Goal: Information Seeking & Learning: Learn about a topic

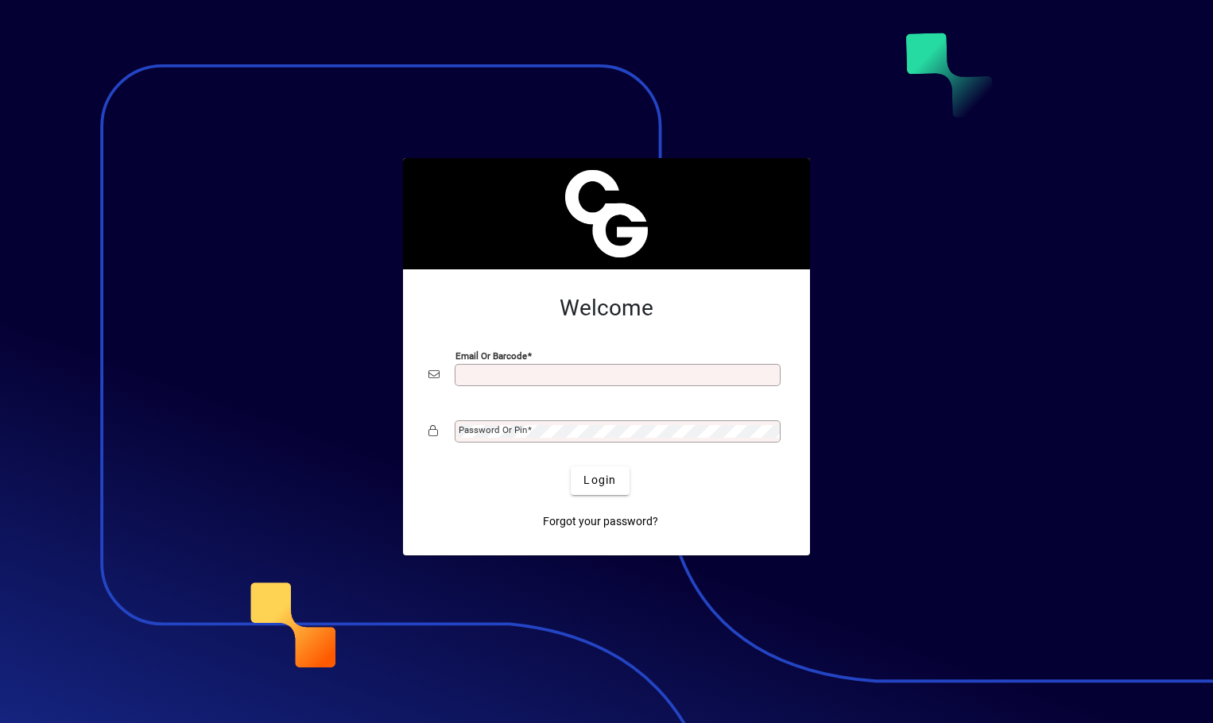
type input "**********"
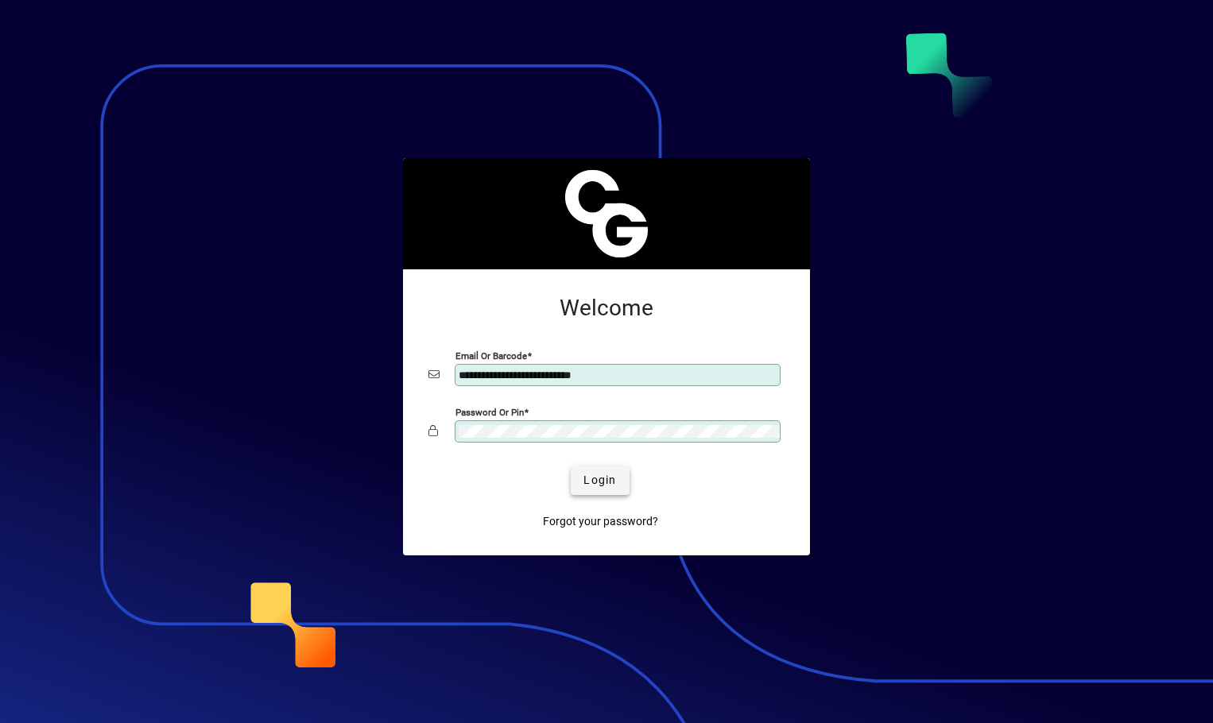
click at [596, 486] on span "Login" at bounding box center [599, 480] width 33 height 17
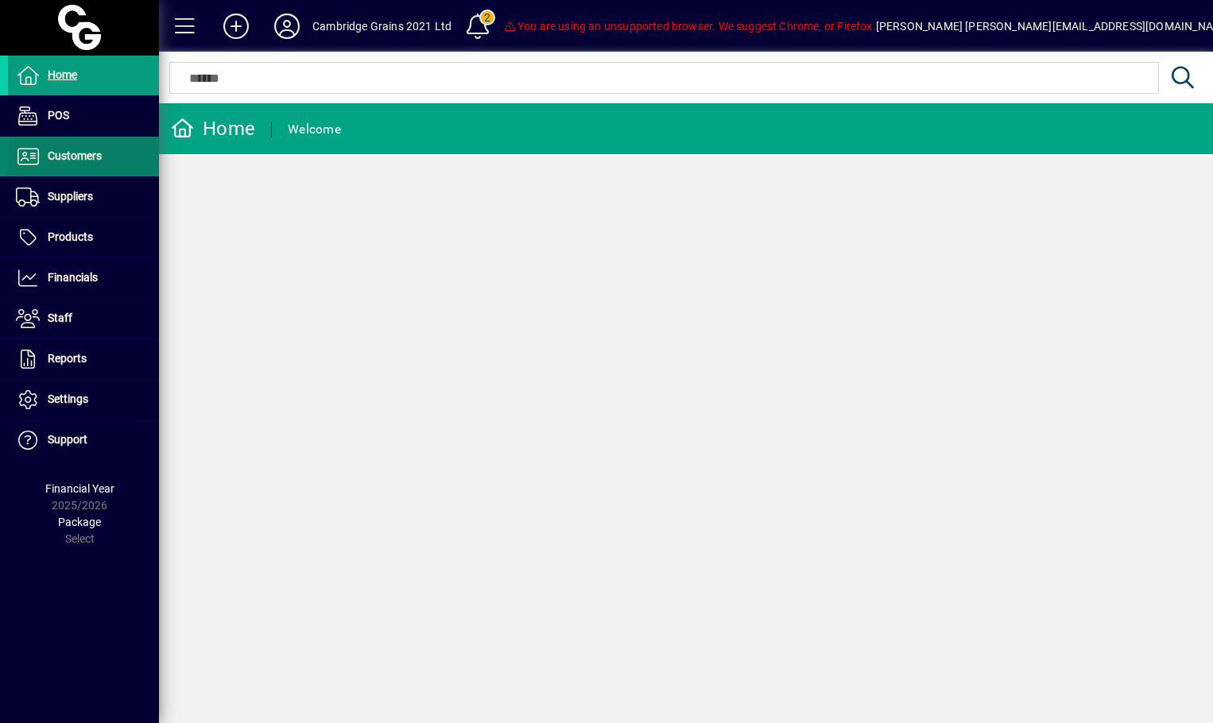
click at [75, 173] on span at bounding box center [83, 156] width 151 height 38
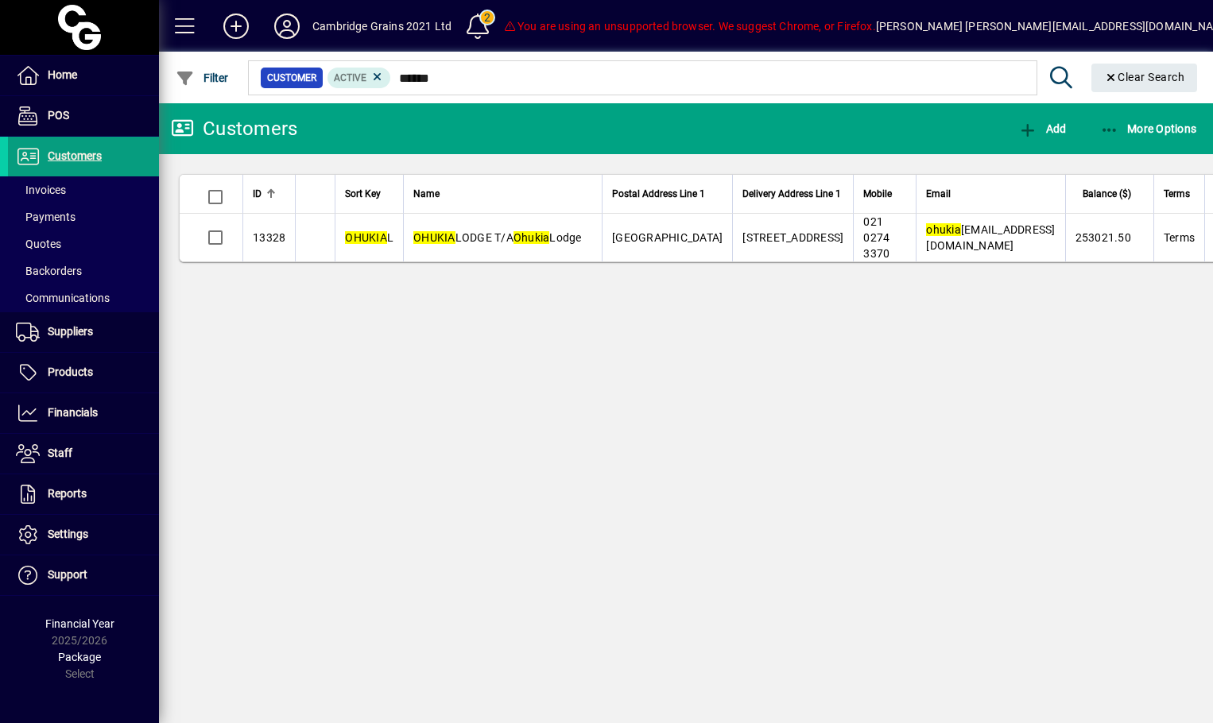
type input "******"
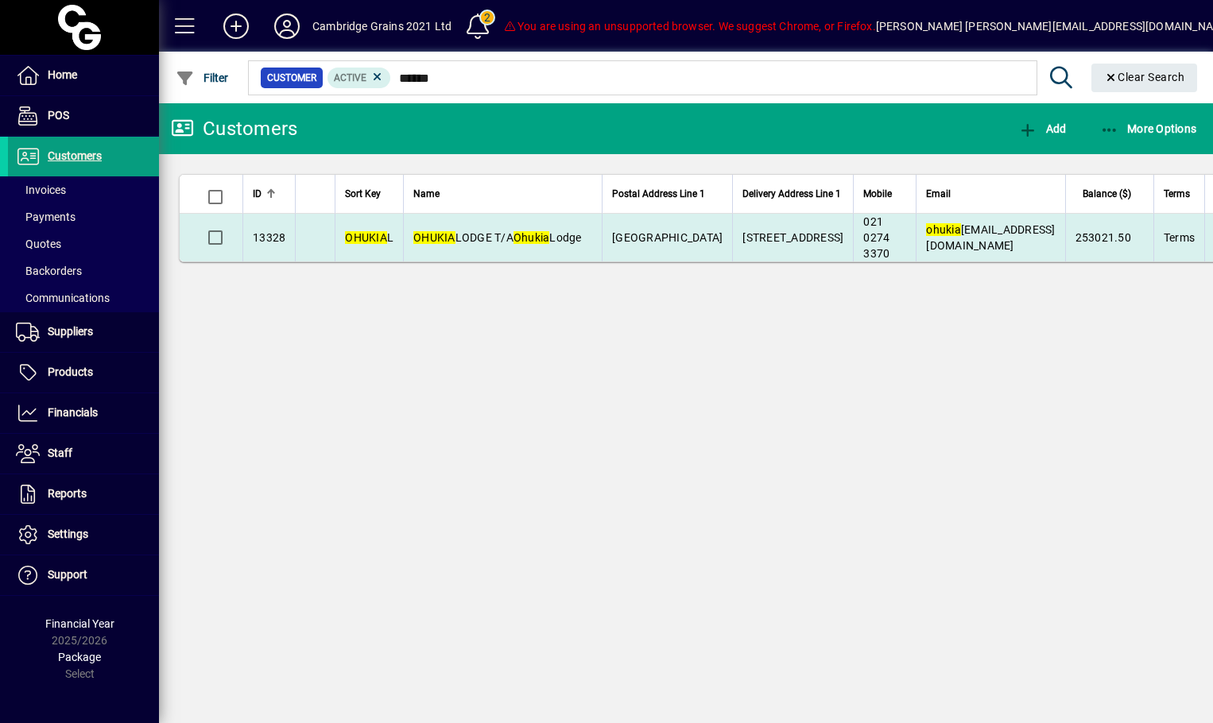
drag, startPoint x: 415, startPoint y: 171, endPoint x: 520, endPoint y: 251, distance: 132.1
click at [520, 244] on em "Ohukia" at bounding box center [531, 237] width 37 height 13
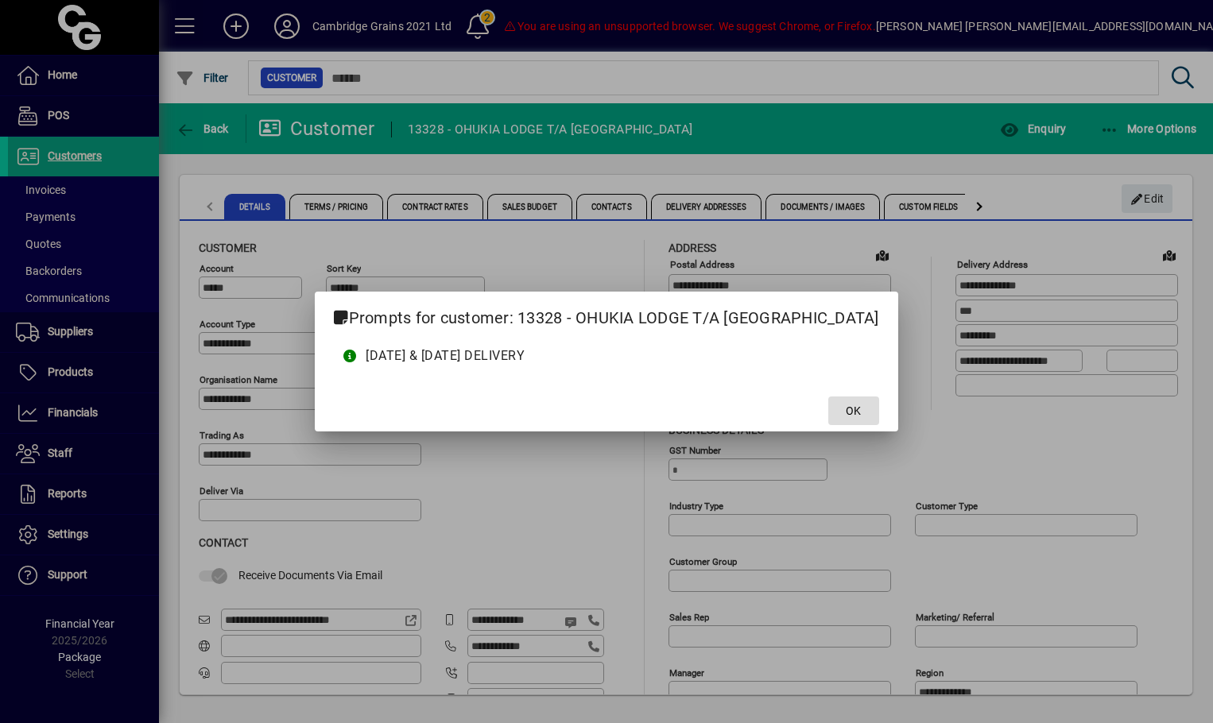
click at [846, 414] on span "OK" at bounding box center [853, 411] width 15 height 17
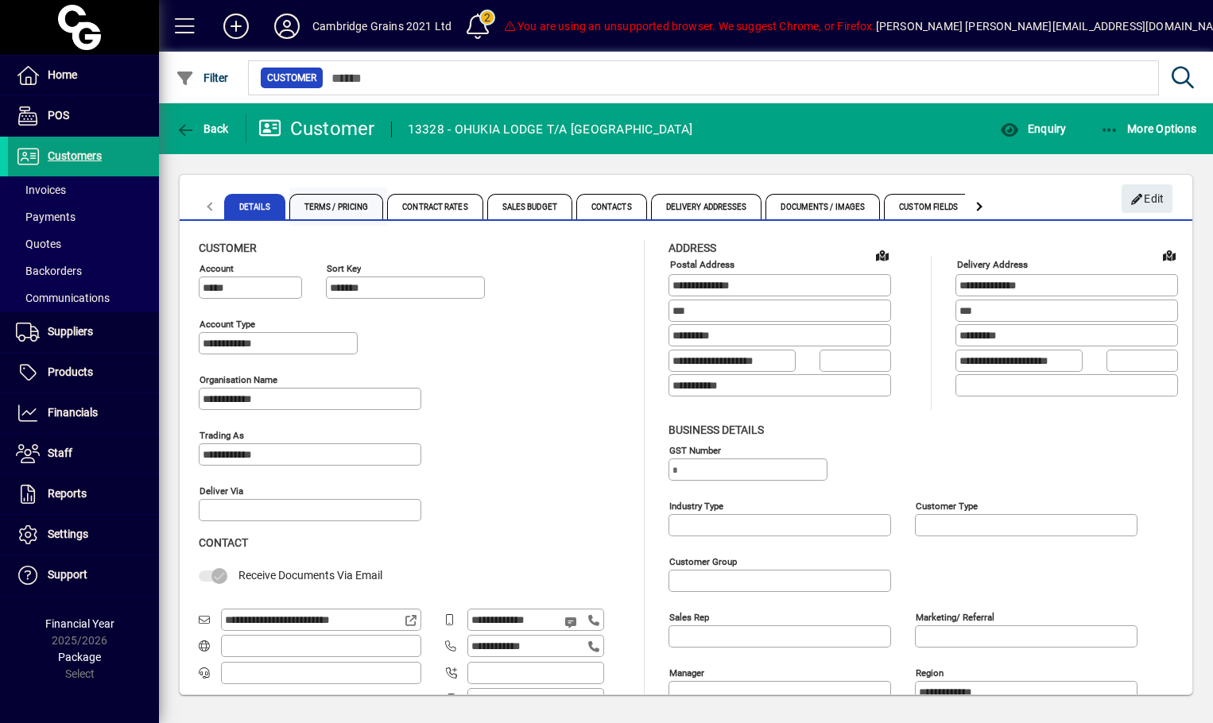
click at [343, 209] on span "Terms / Pricing" at bounding box center [336, 206] width 95 height 25
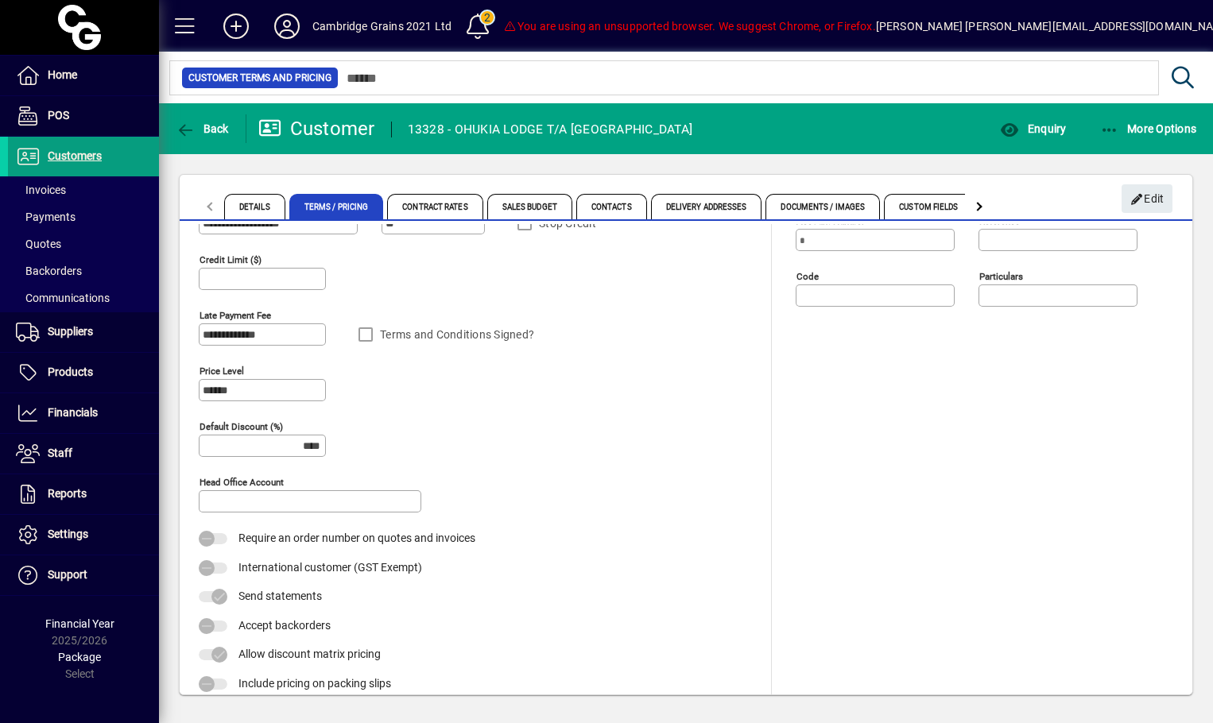
scroll to position [52, 0]
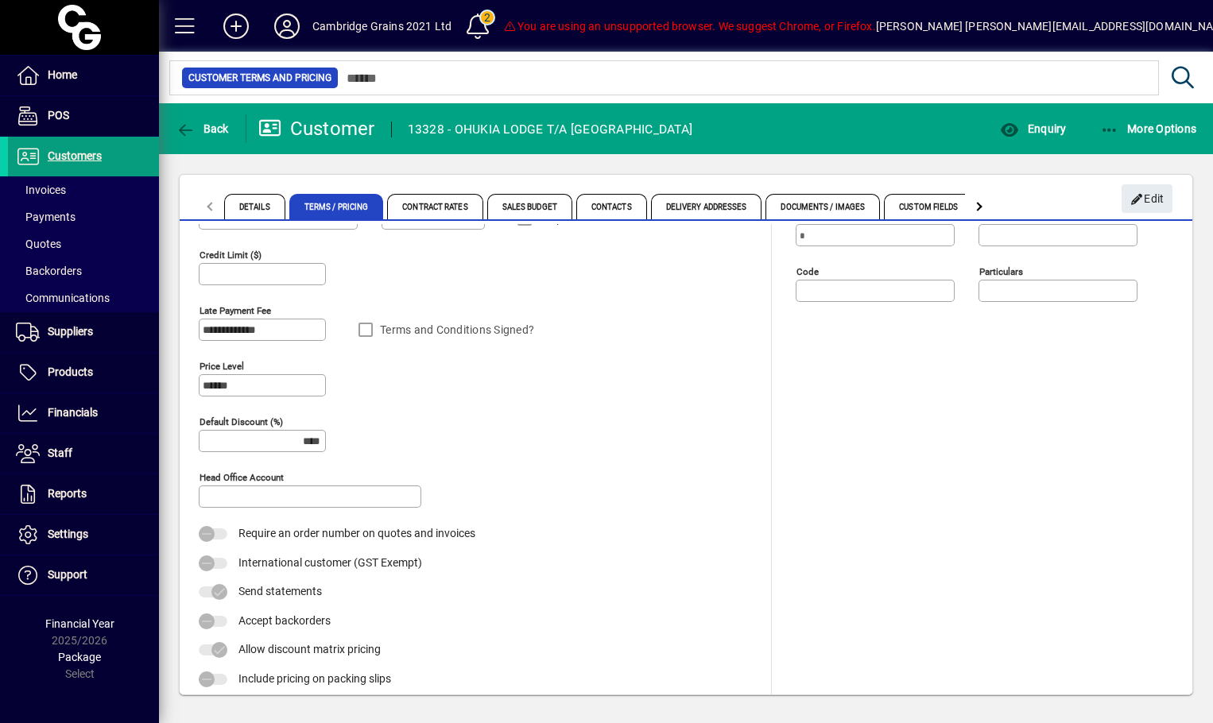
click at [252, 373] on mat-form-field "Price Level ******" at bounding box center [262, 386] width 127 height 56
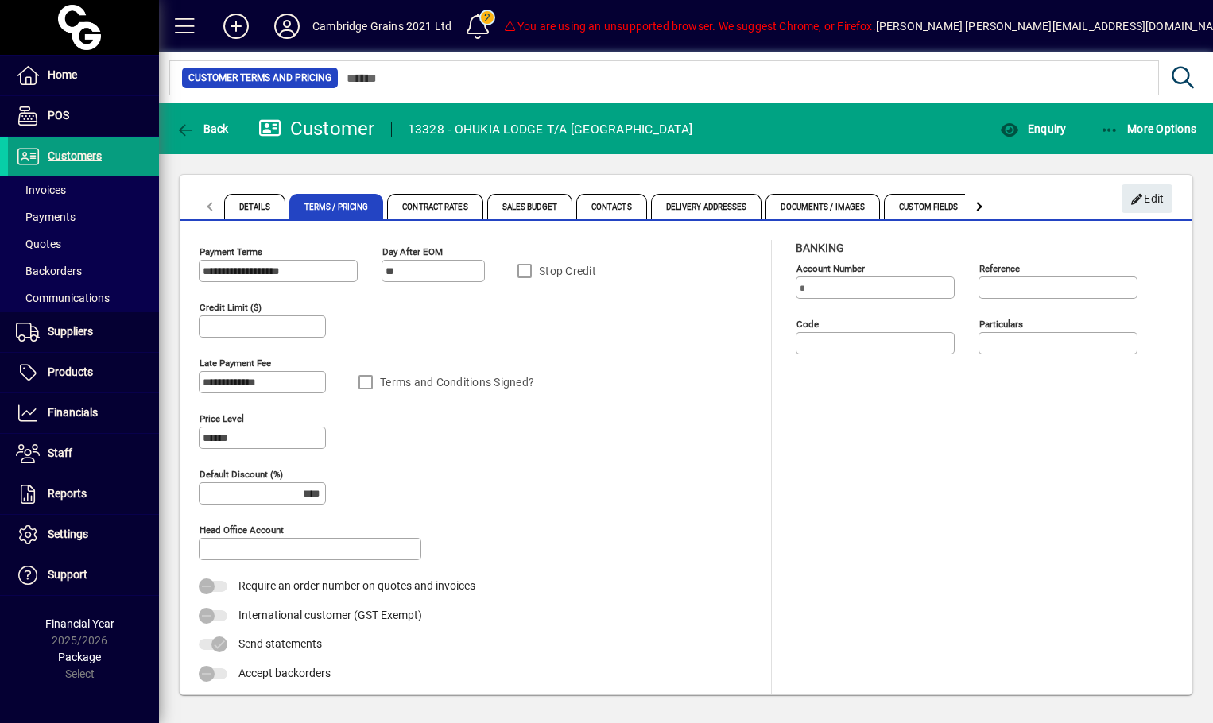
scroll to position [0, 0]
click at [1163, 203] on span "Edit" at bounding box center [1147, 199] width 34 height 26
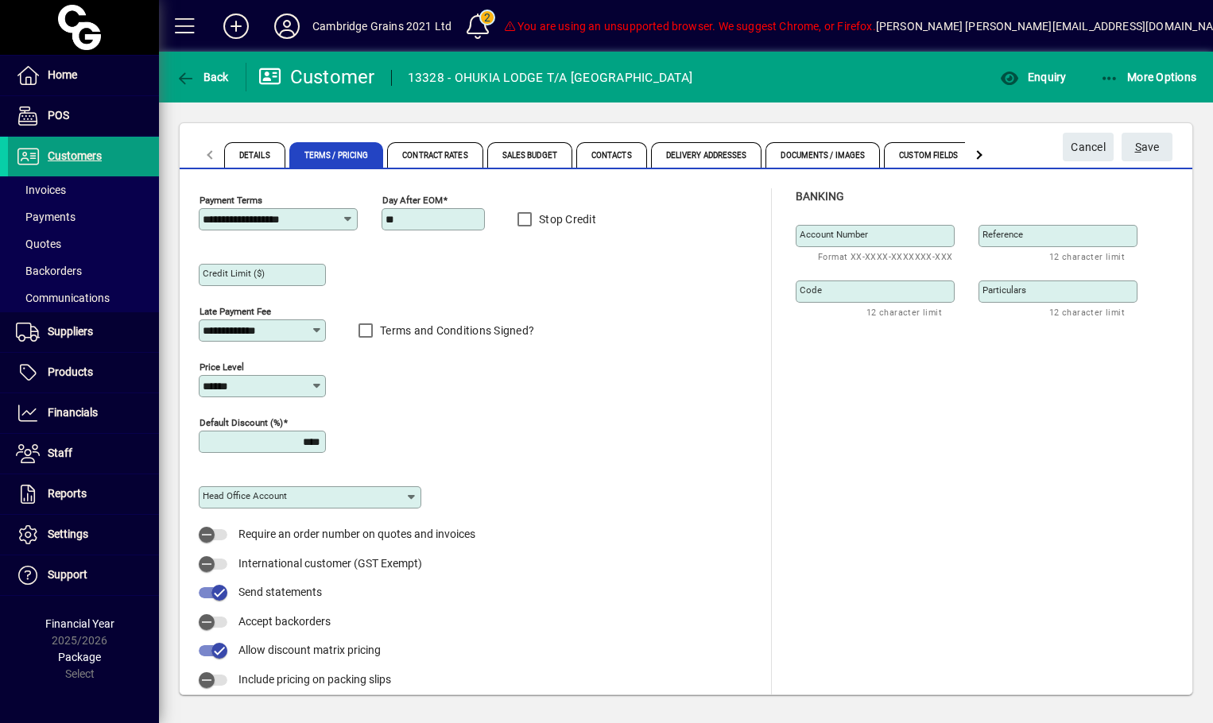
click at [318, 389] on icon at bounding box center [317, 386] width 12 height 13
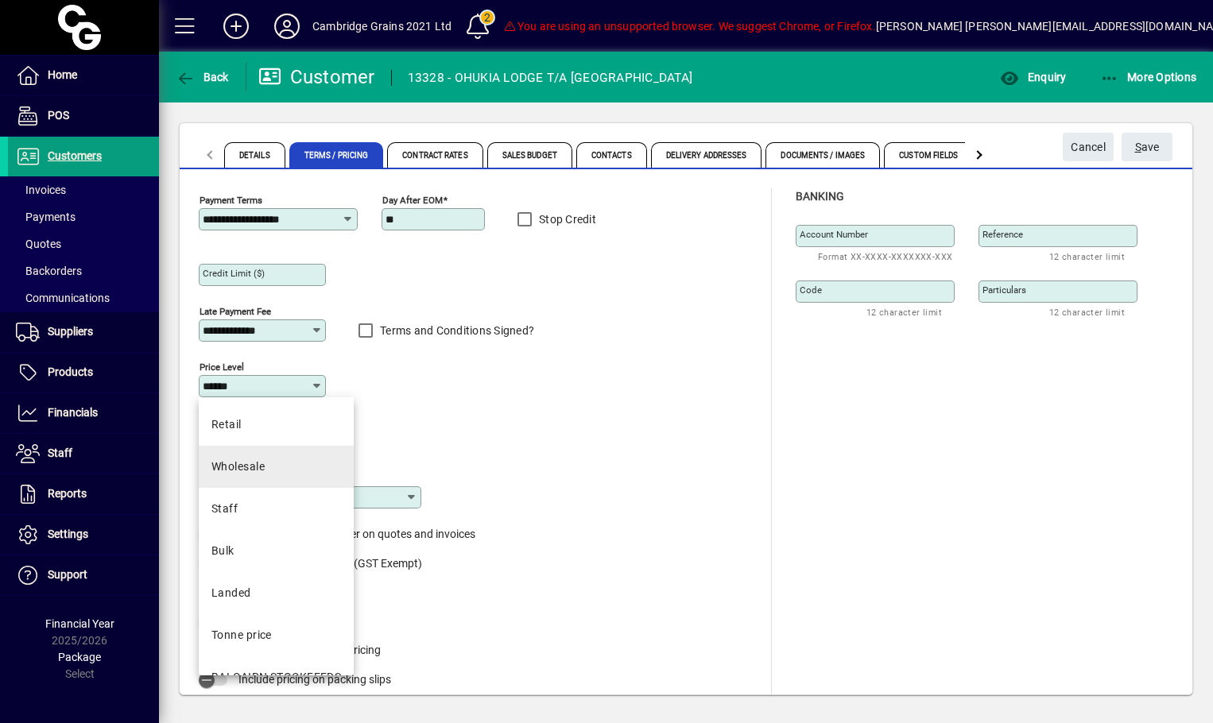
click at [258, 470] on div "Wholesale" at bounding box center [237, 467] width 53 height 17
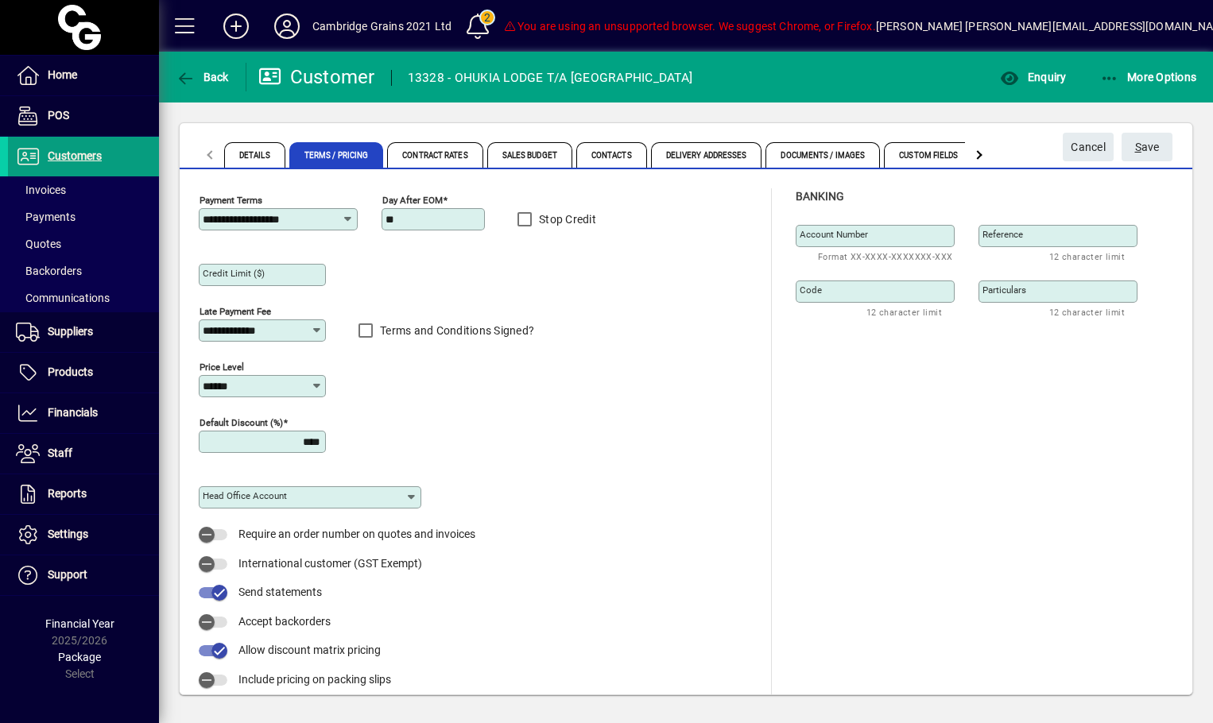
type input "*********"
click at [1149, 145] on span "S ave" at bounding box center [1147, 147] width 25 height 26
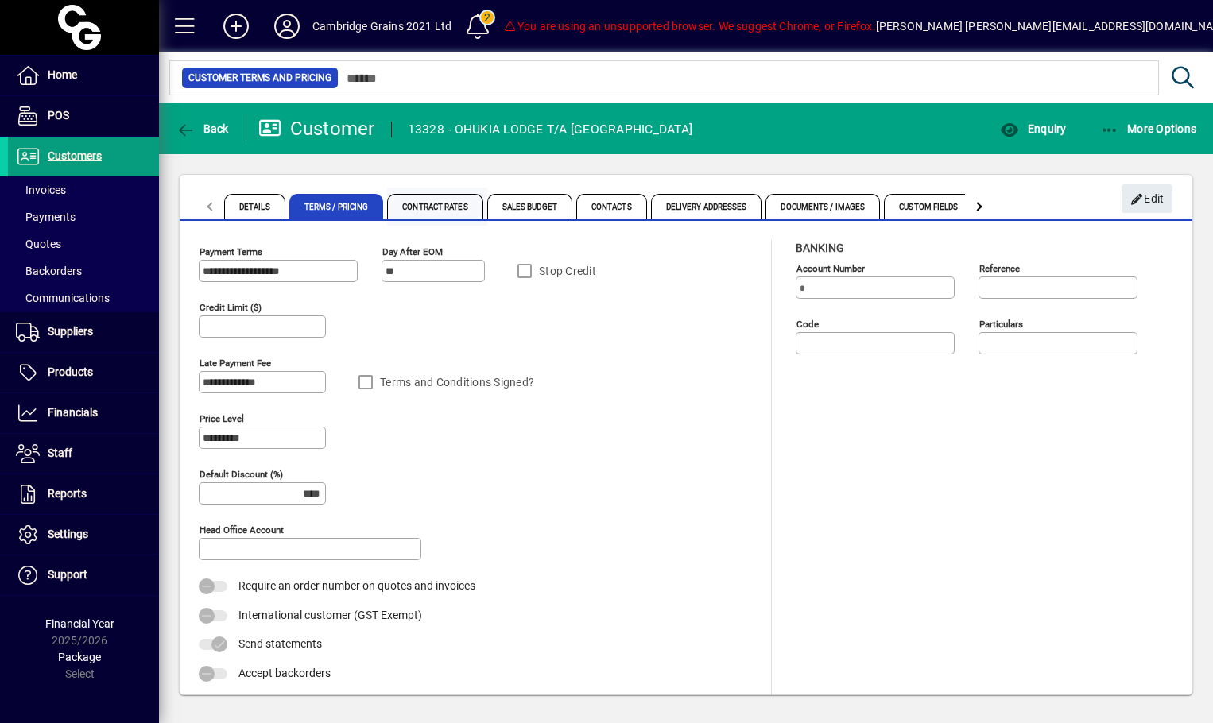
click at [461, 203] on span "Contract Rates" at bounding box center [434, 206] width 95 height 25
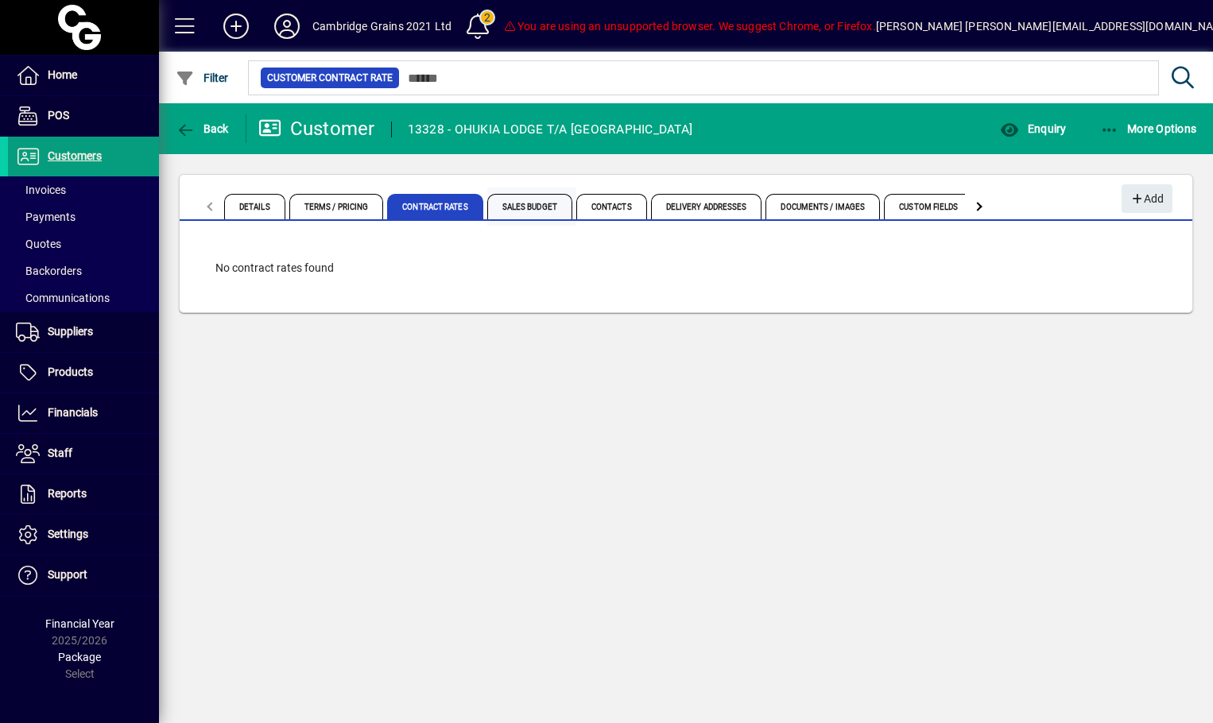
click at [552, 198] on span "Sales Budget" at bounding box center [529, 206] width 85 height 25
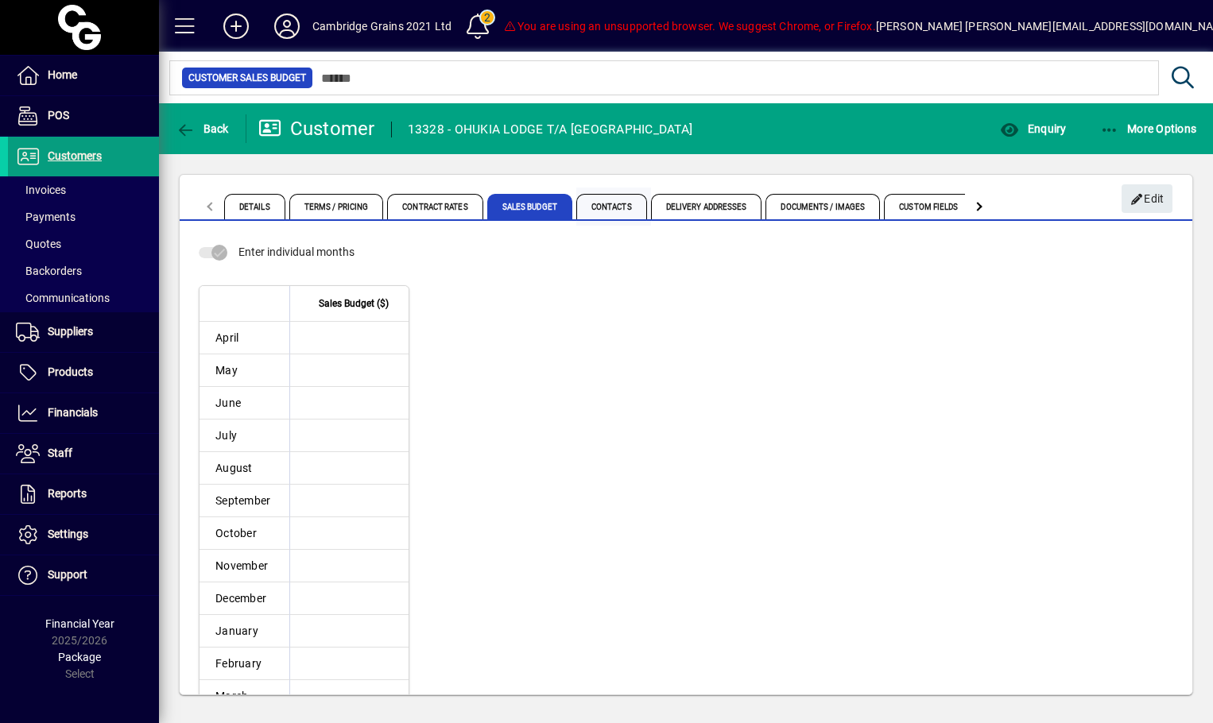
click at [625, 211] on span "Contacts" at bounding box center [611, 206] width 71 height 25
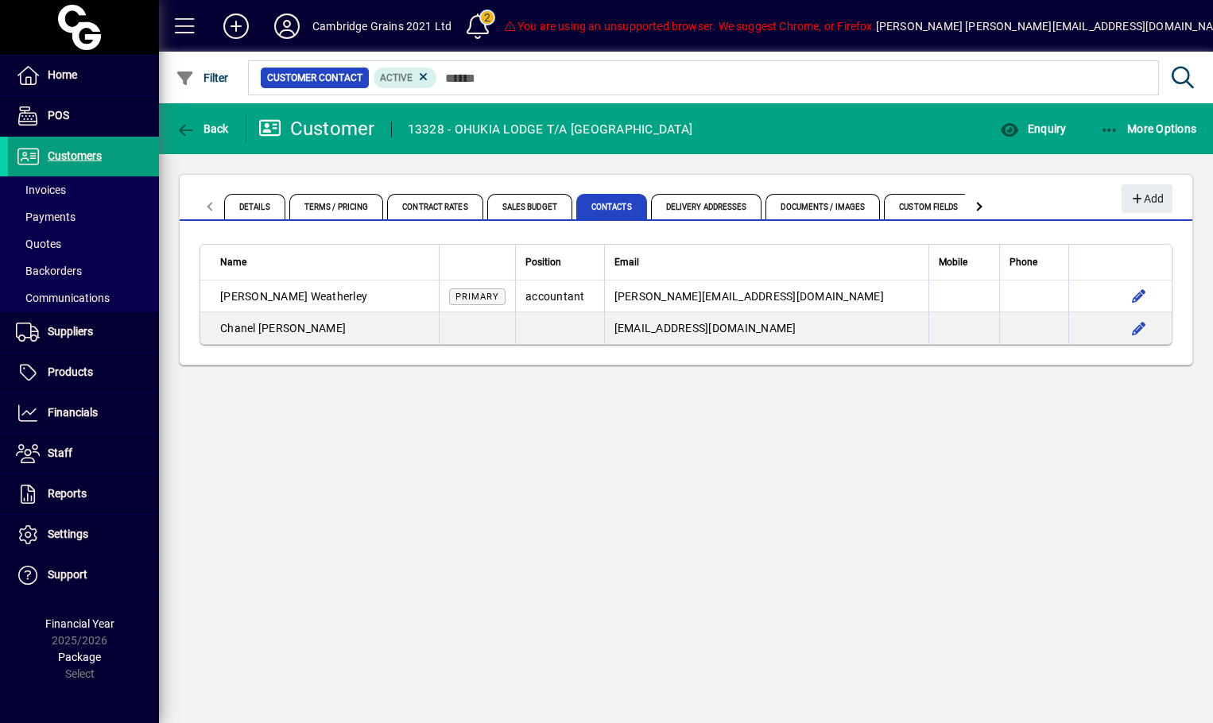
click at [985, 209] on div at bounding box center [979, 207] width 29 height 38
click at [985, 209] on mat-tab-header "Details Terms / Pricing Contract Rates Sales Budget Contacts Delivery Addresses…" at bounding box center [595, 207] width 798 height 38
click at [978, 204] on mat-tab-header "Details Terms / Pricing Contract Rates Sales Budget Contacts Delivery Addresses…" at bounding box center [595, 207] width 798 height 38
click at [927, 211] on span "Prompts" at bounding box center [906, 206] width 68 height 25
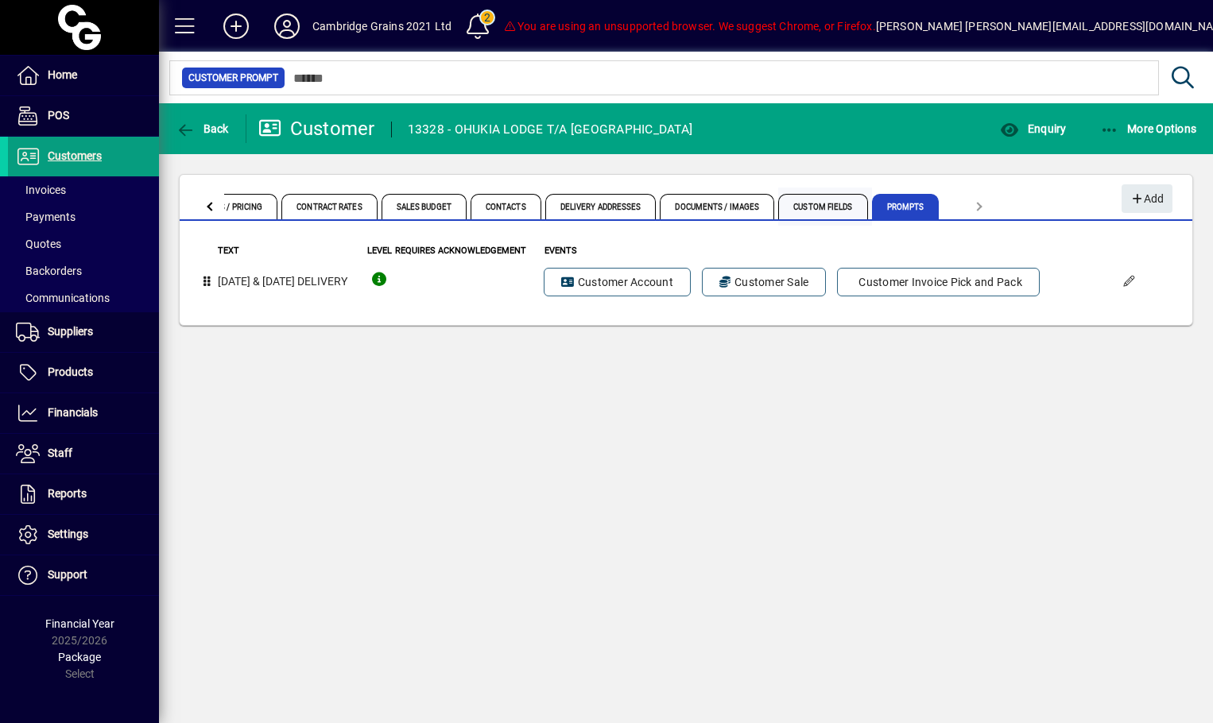
click at [844, 203] on span "Custom Fields" at bounding box center [822, 206] width 89 height 25
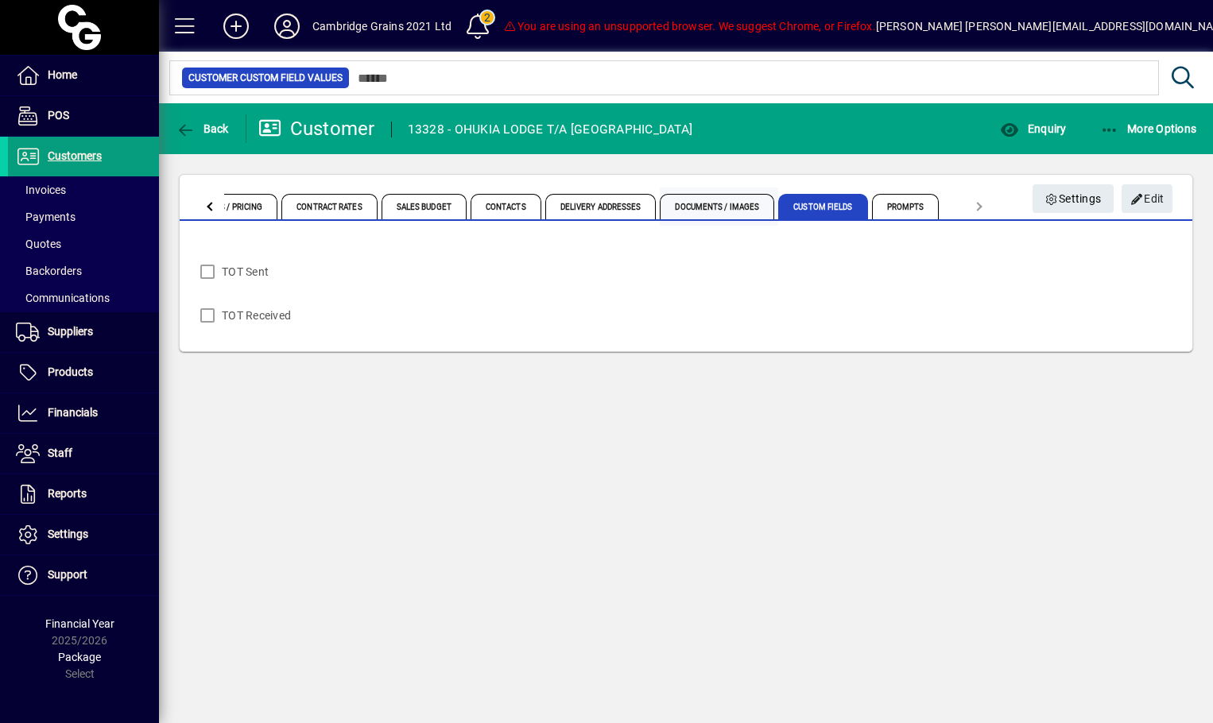
click at [752, 206] on span "Documents / Images" at bounding box center [717, 206] width 114 height 25
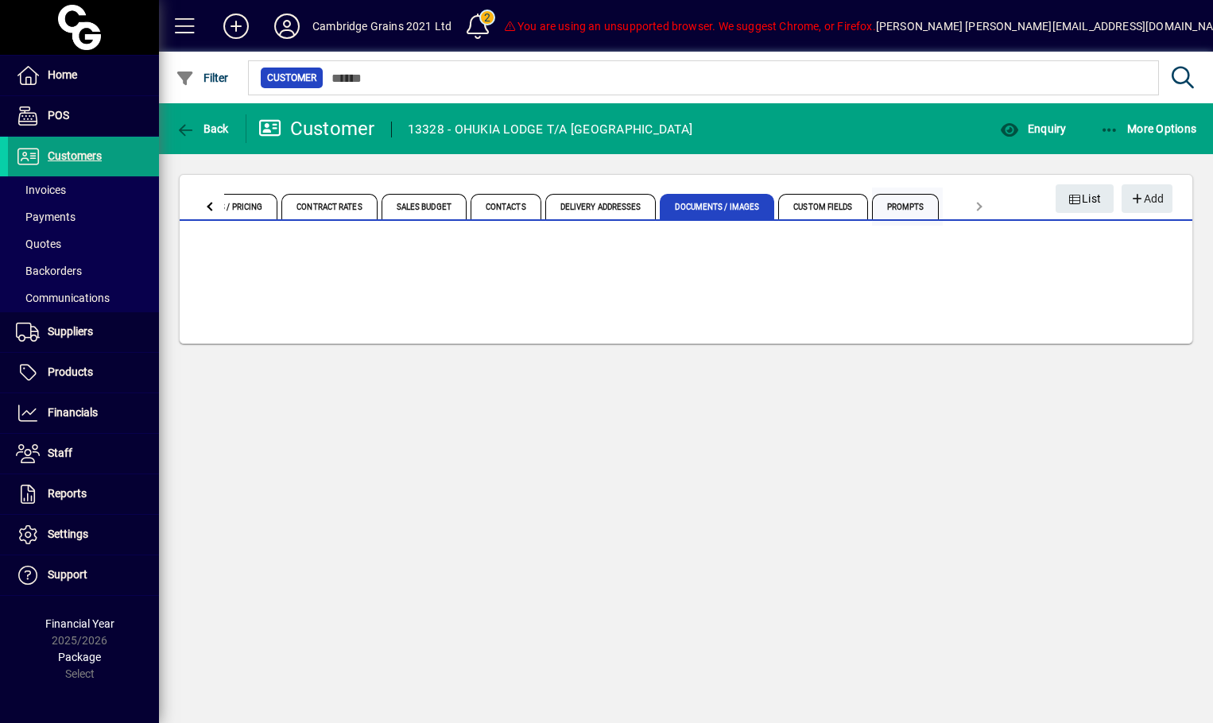
click at [927, 211] on span "Prompts" at bounding box center [906, 206] width 68 height 25
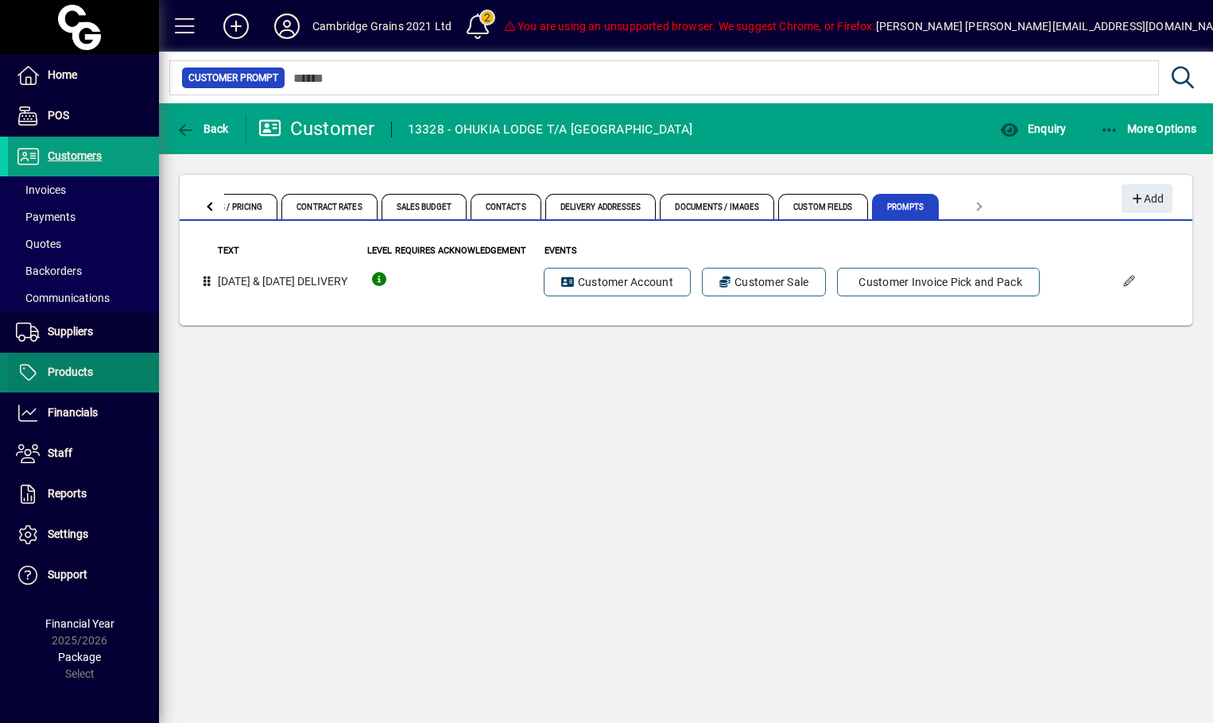
click at [78, 374] on span "Products" at bounding box center [70, 372] width 45 height 13
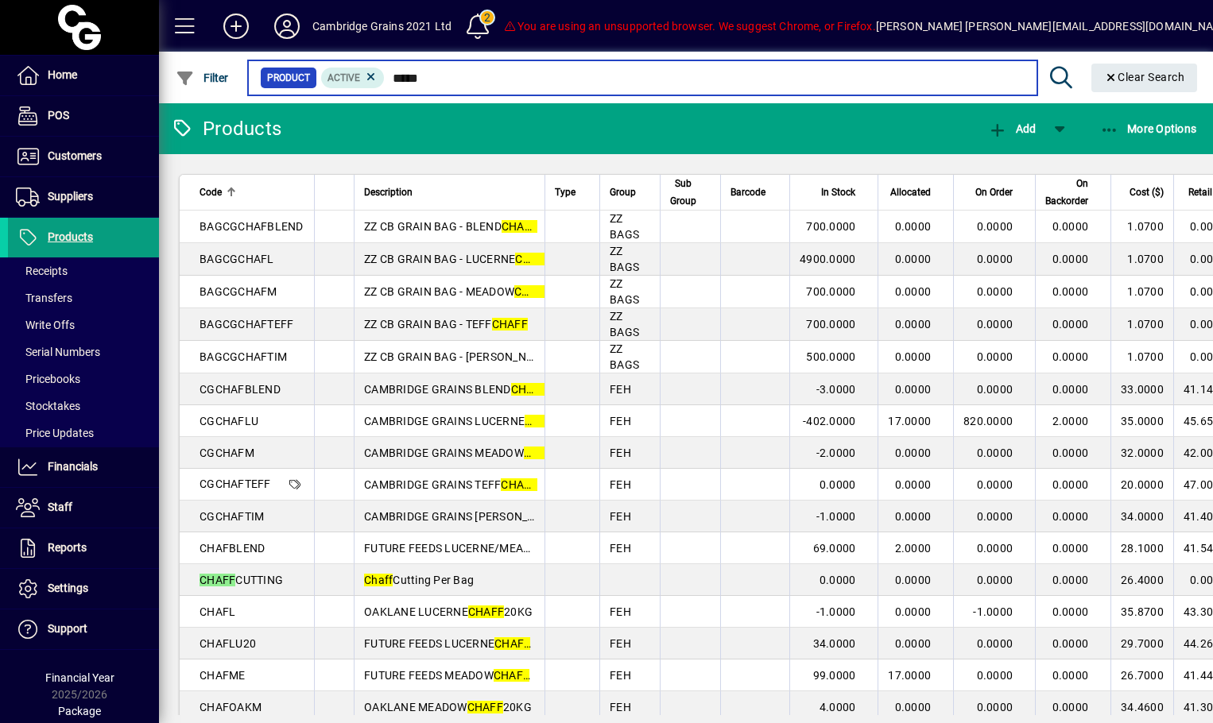
drag, startPoint x: 455, startPoint y: 81, endPoint x: 396, endPoint y: 80, distance: 58.8
click at [396, 80] on input "*****" at bounding box center [704, 78] width 639 height 22
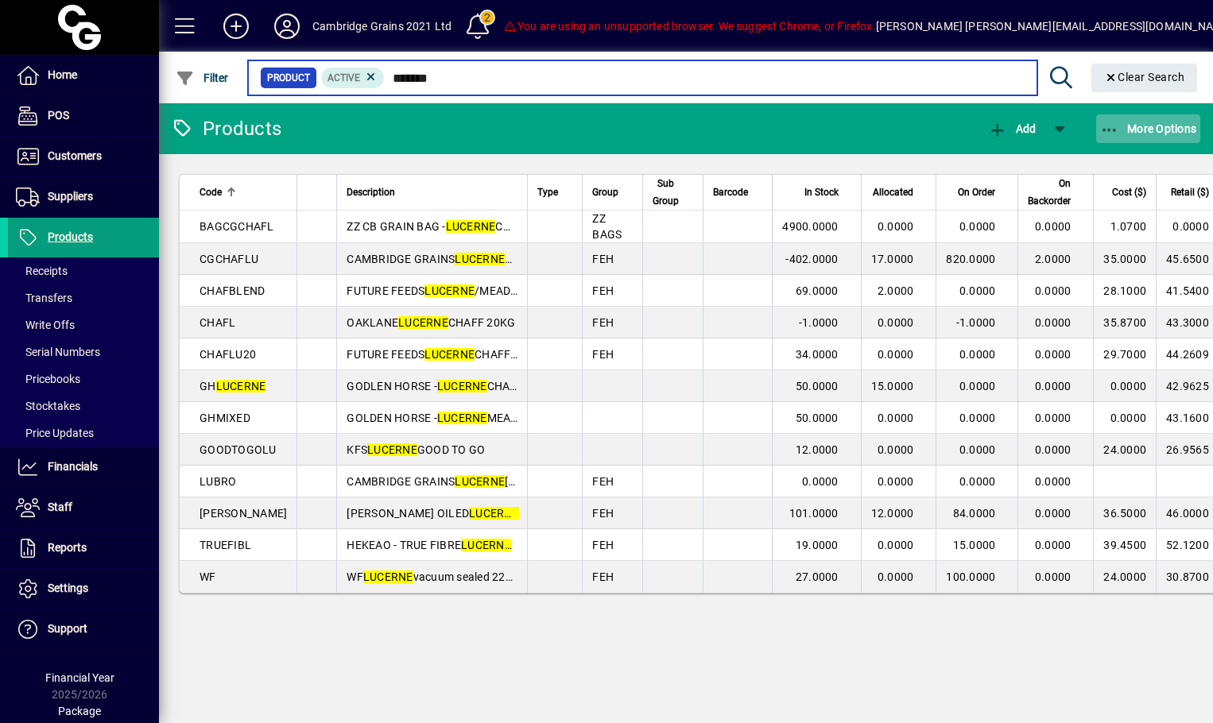
type input "*******"
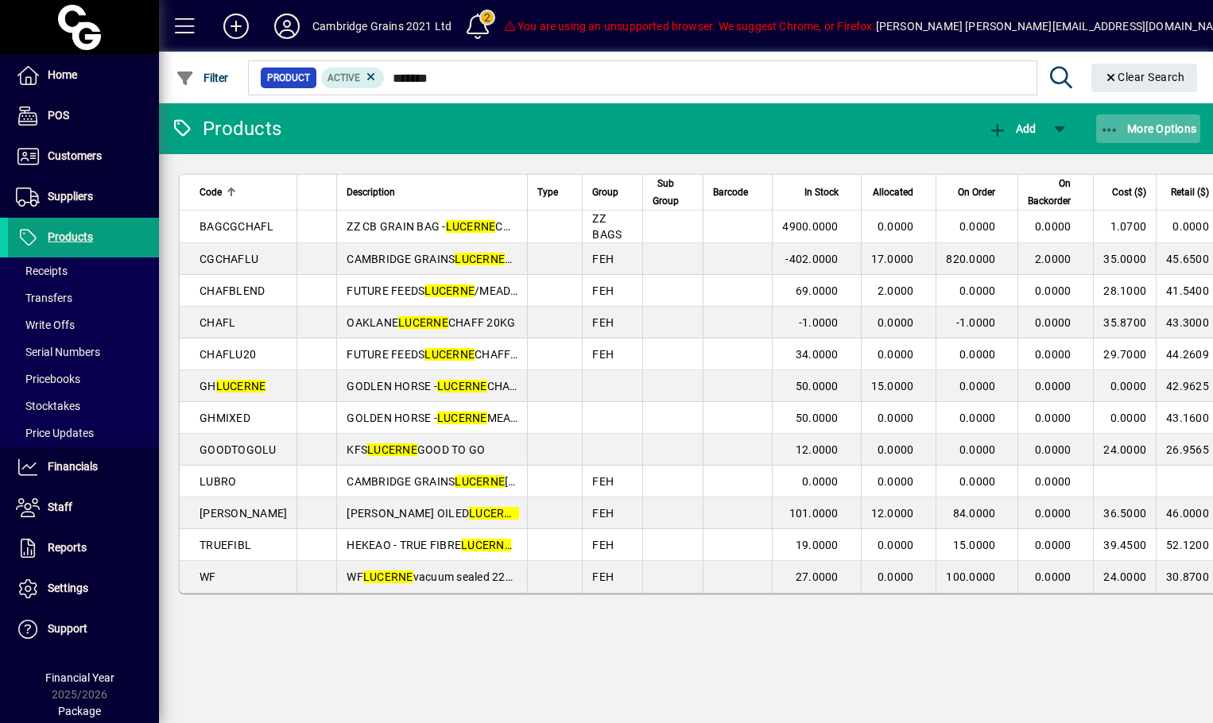
click at [1131, 128] on span "More Options" at bounding box center [1148, 128] width 97 height 13
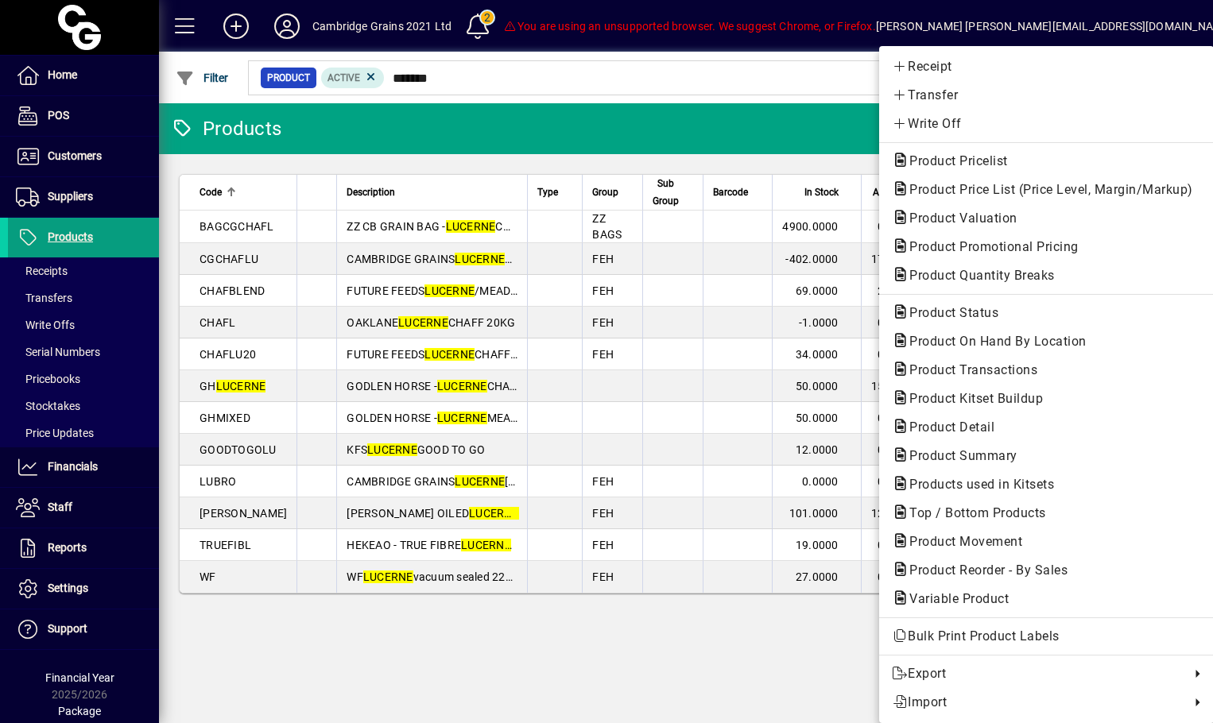
click at [607, 644] on div at bounding box center [606, 361] width 1213 height 723
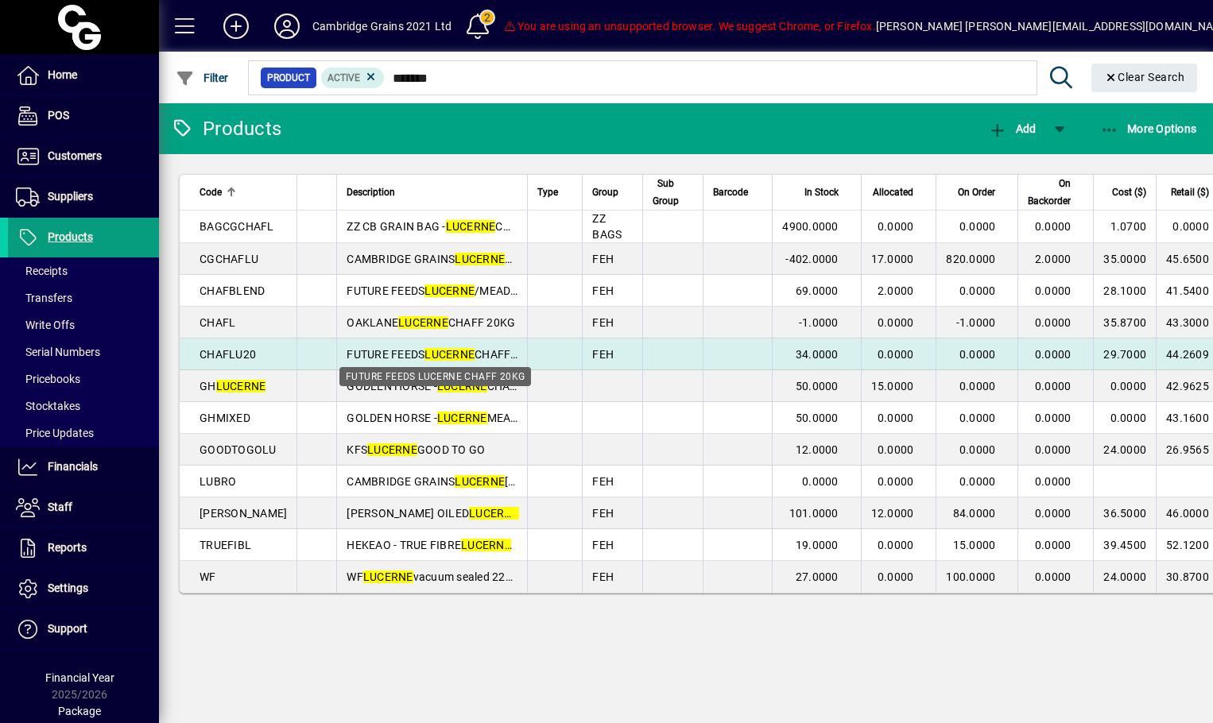
click at [438, 357] on em "LUCERNE" at bounding box center [449, 354] width 50 height 13
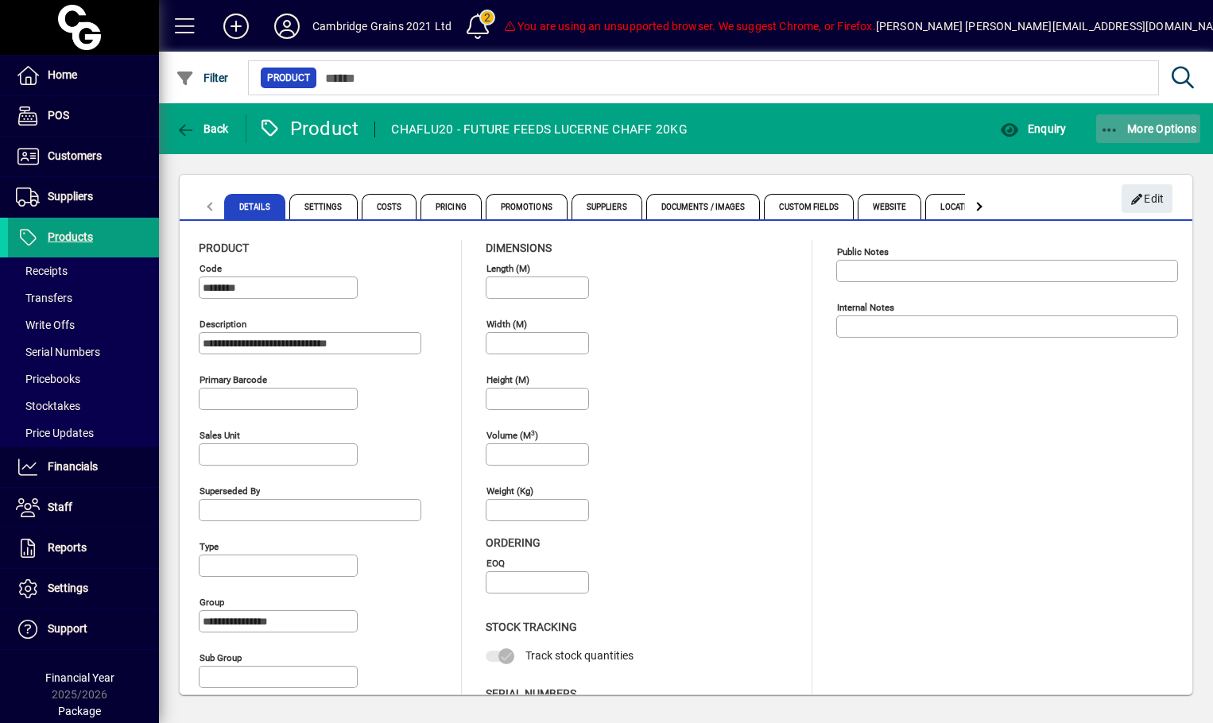
click at [1149, 135] on span "button" at bounding box center [1148, 129] width 105 height 38
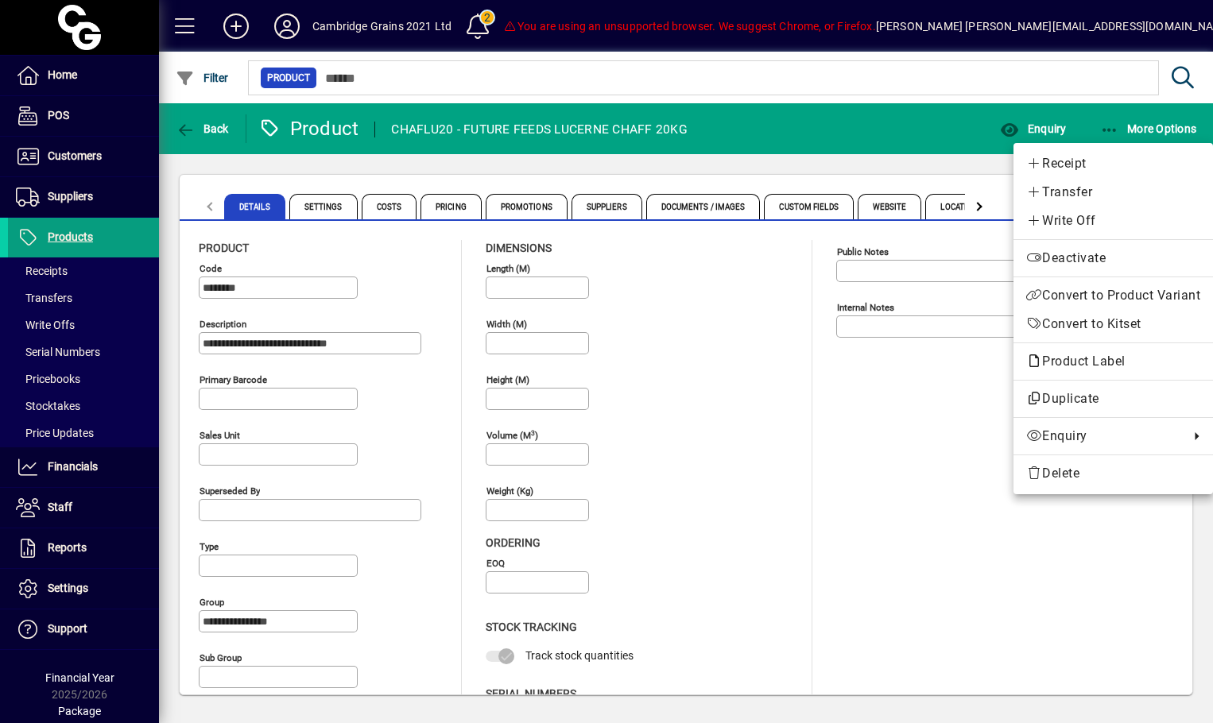
click at [1046, 130] on div at bounding box center [606, 361] width 1213 height 723
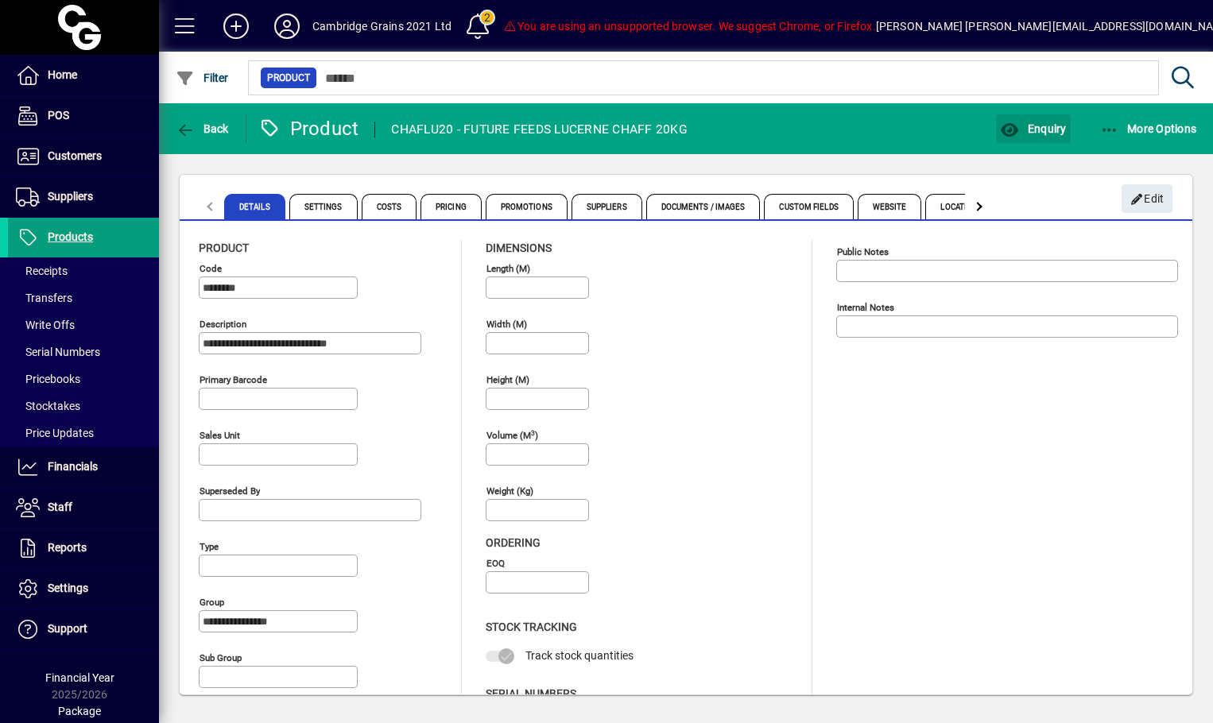
click at [1046, 130] on span "Enquiry" at bounding box center [1033, 128] width 66 height 13
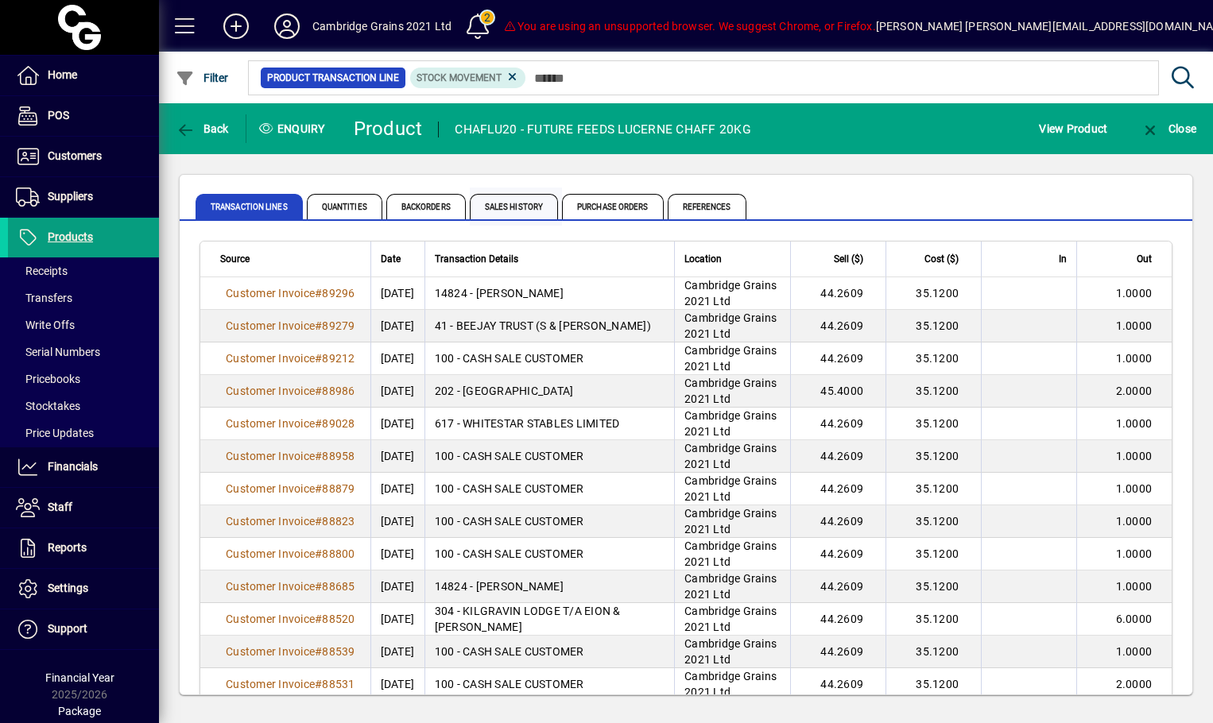
click at [535, 209] on span "Sales History" at bounding box center [514, 206] width 88 height 25
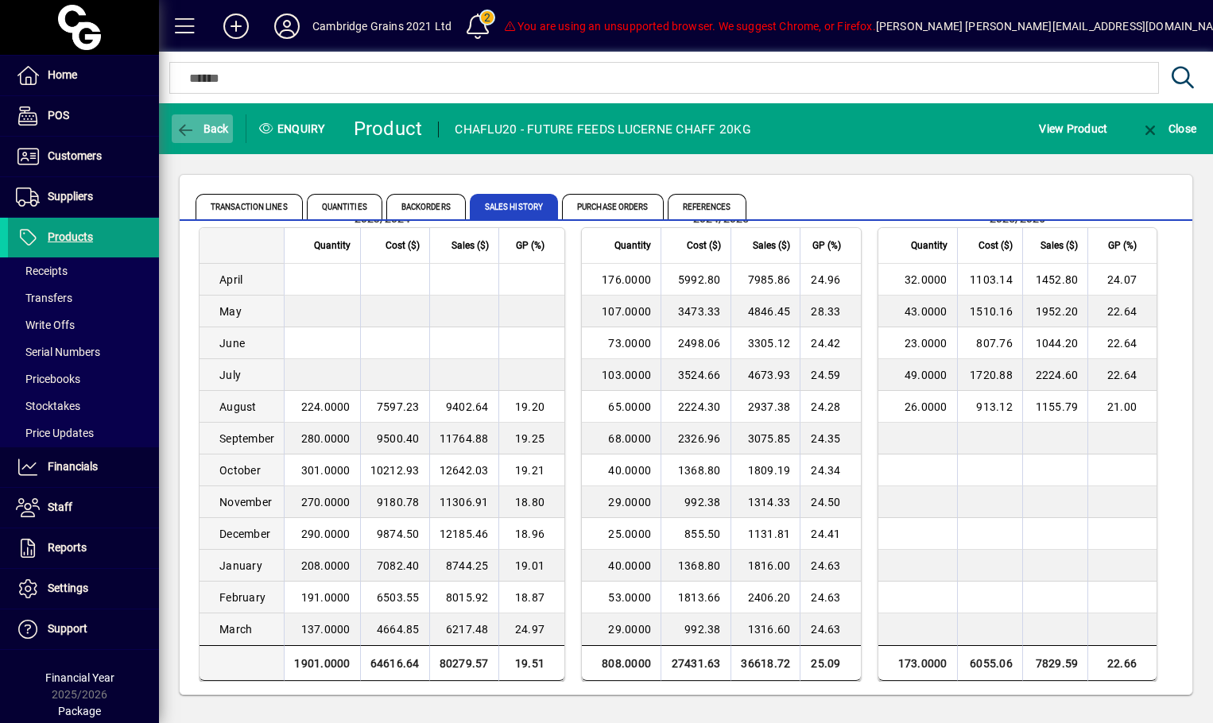
click at [205, 134] on span "Back" at bounding box center [202, 128] width 53 height 13
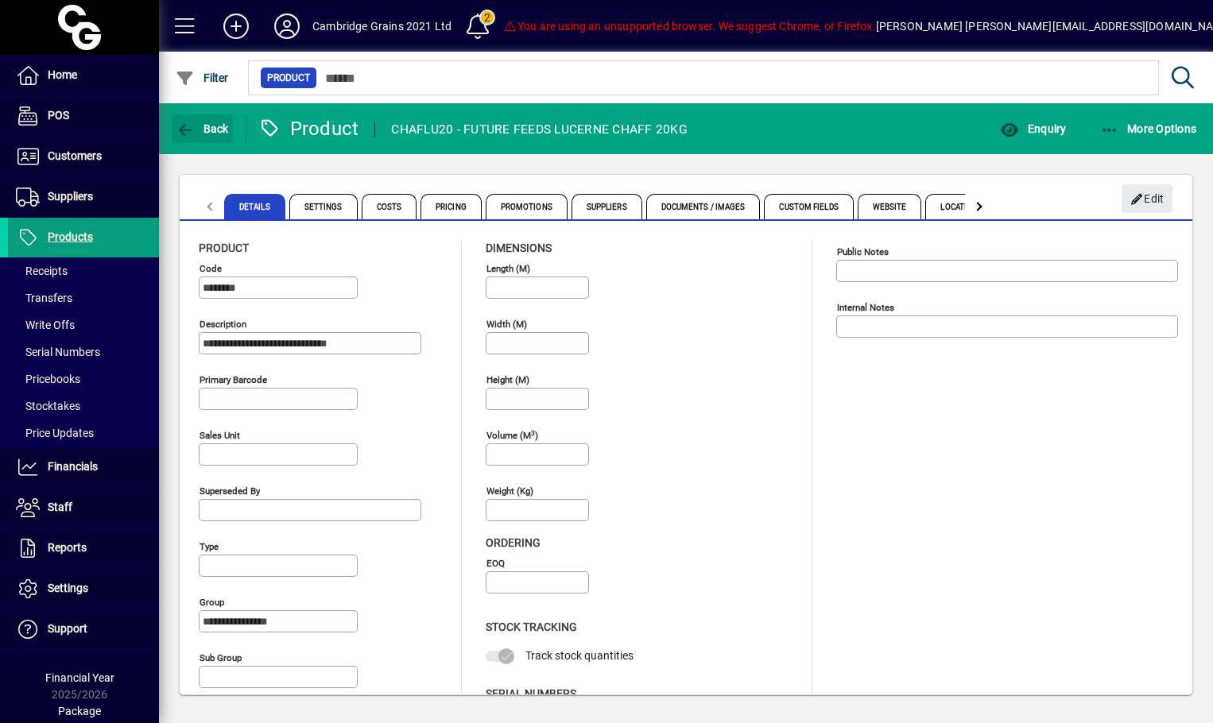
click at [205, 134] on span "Back" at bounding box center [202, 128] width 53 height 13
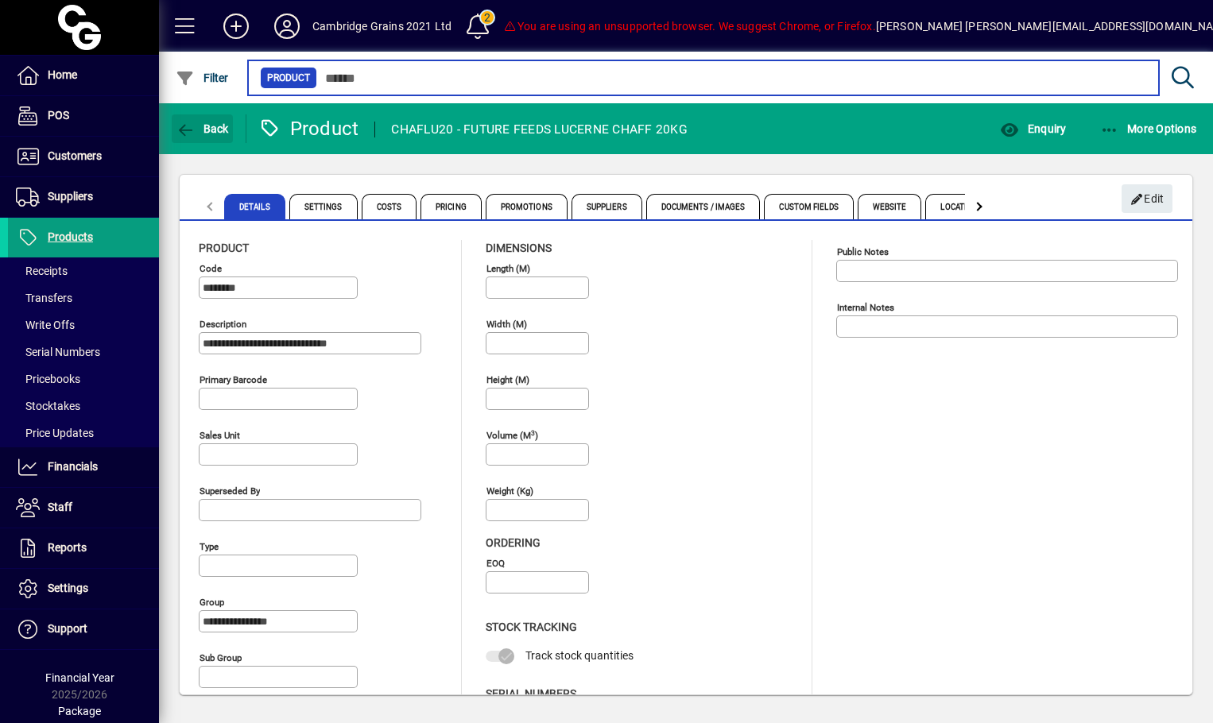
type input "*******"
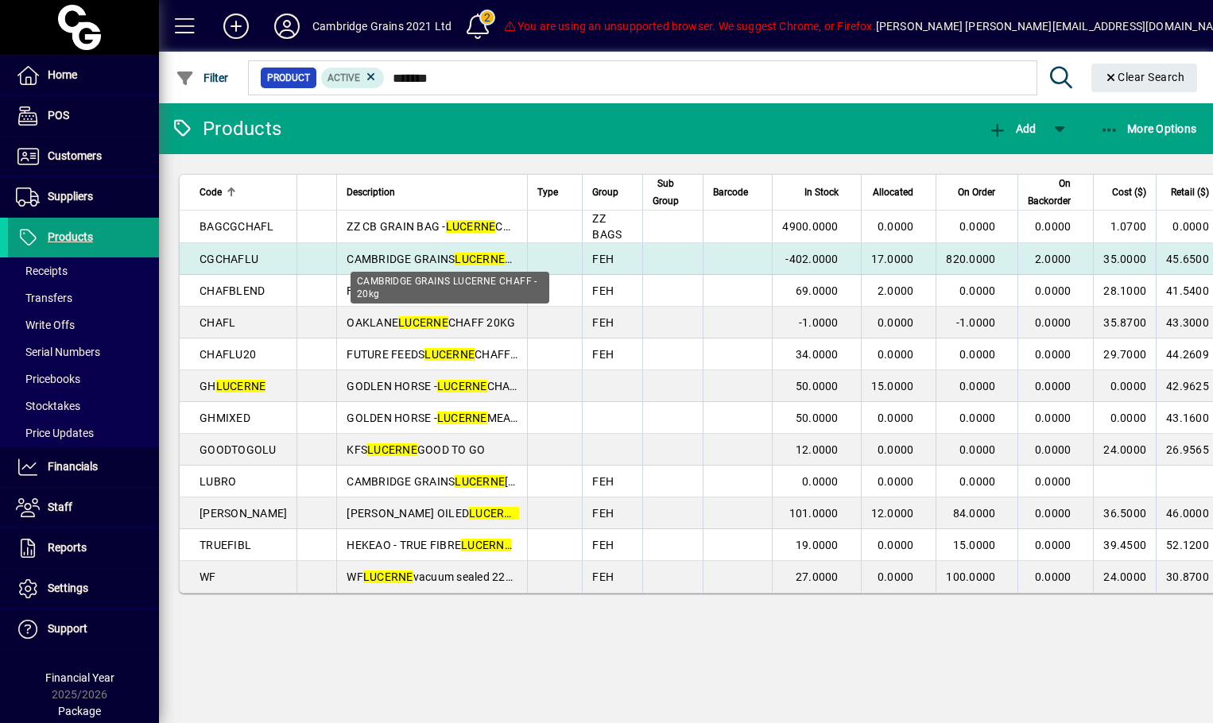
click at [459, 264] on em "LUCERNE" at bounding box center [480, 259] width 50 height 13
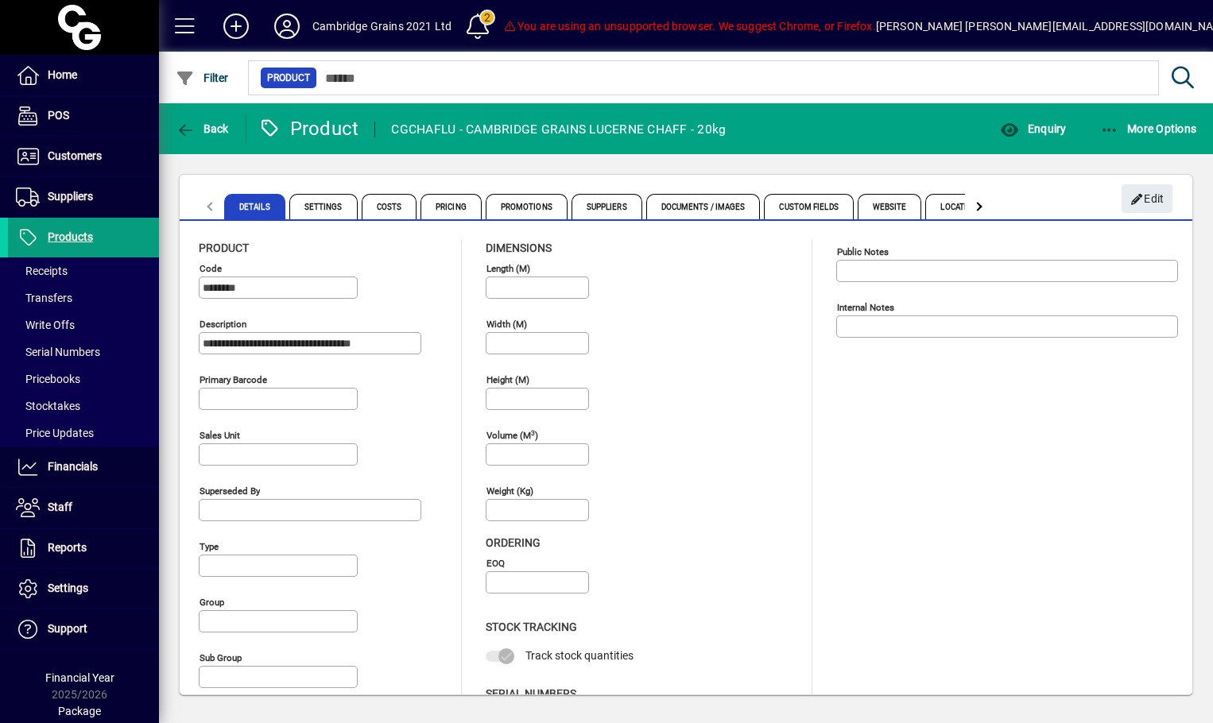
type input "**********"
type input "****"
click at [1044, 126] on span "Enquiry" at bounding box center [1033, 128] width 66 height 13
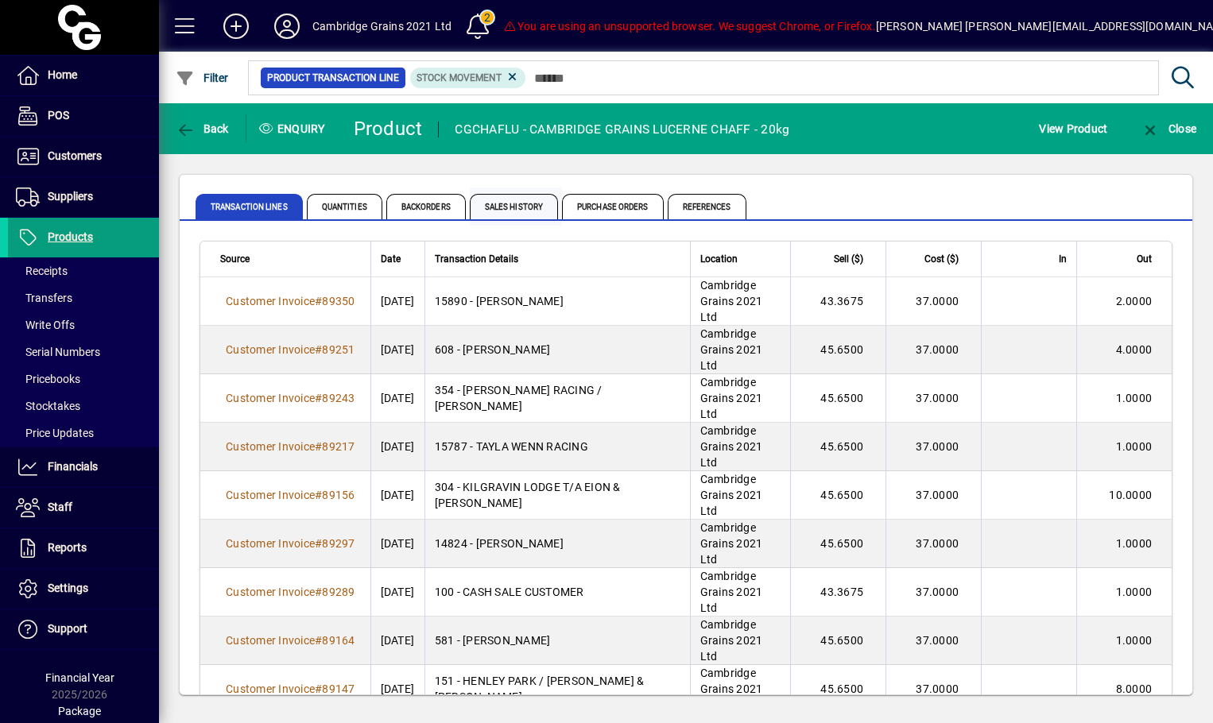
click at [521, 209] on span "Sales History" at bounding box center [514, 206] width 88 height 25
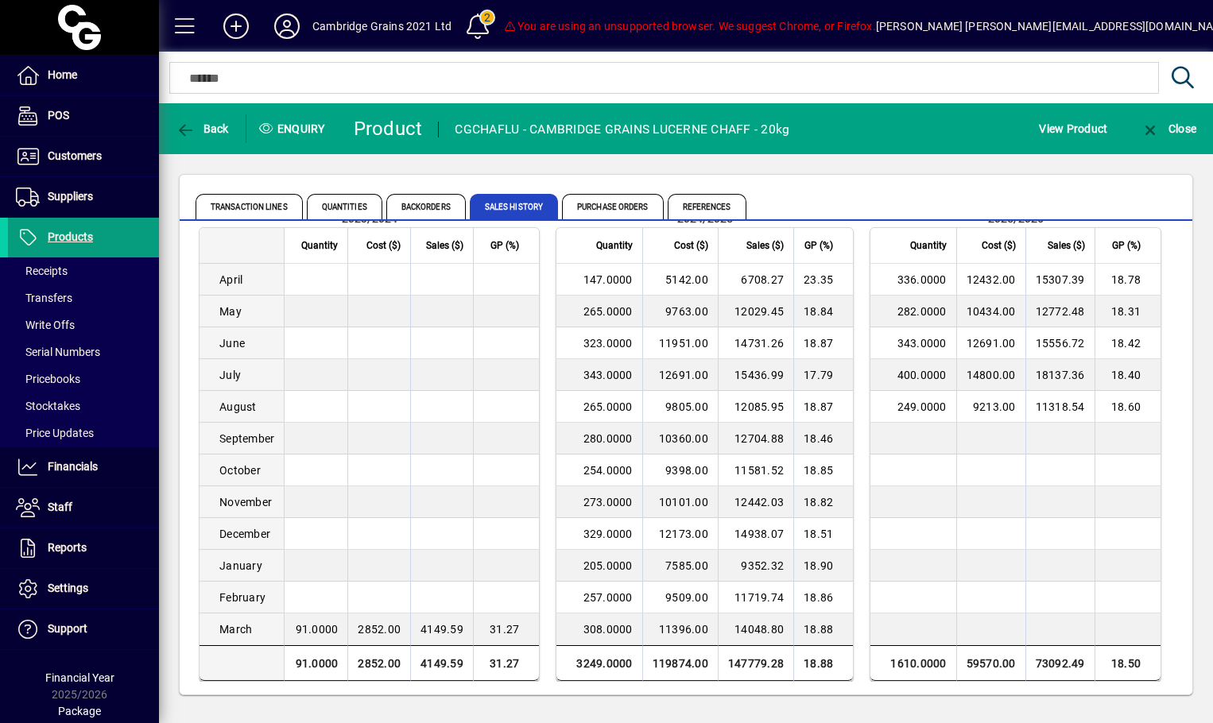
scroll to position [82, 0]
